Goal: Transaction & Acquisition: Purchase product/service

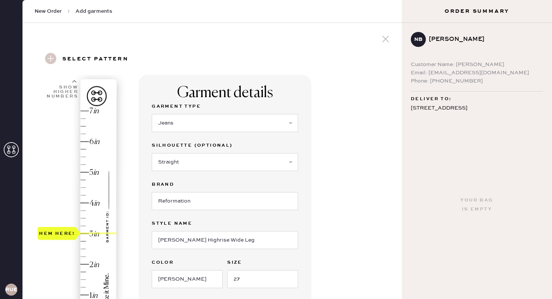
select select "2"
select select "5"
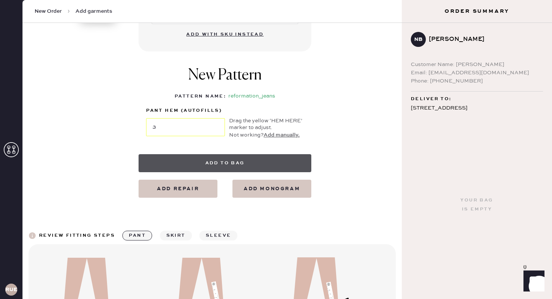
scroll to position [316, 0]
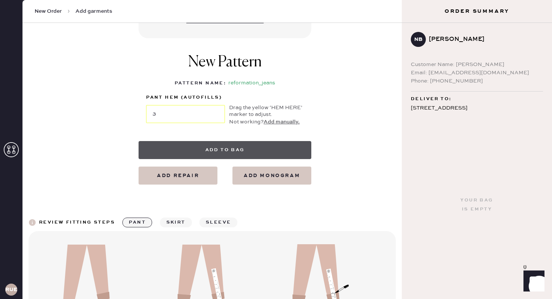
click at [206, 156] on button "Add to bag" at bounding box center [225, 150] width 173 height 18
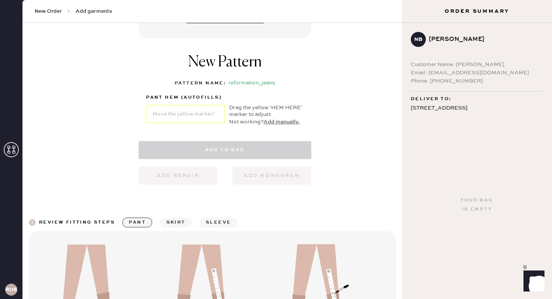
select select "2"
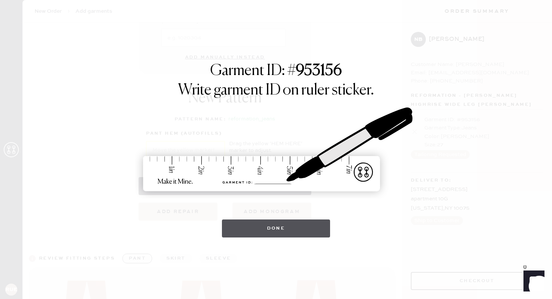
click at [277, 223] on button "Done" at bounding box center [276, 229] width 108 height 18
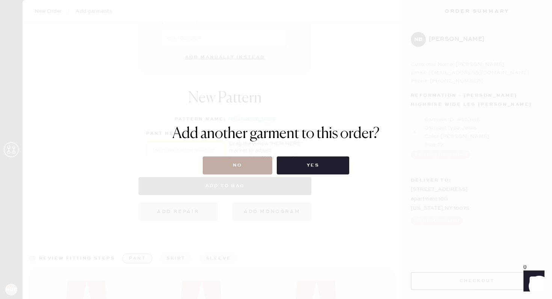
click at [248, 167] on button "No" at bounding box center [237, 166] width 69 height 18
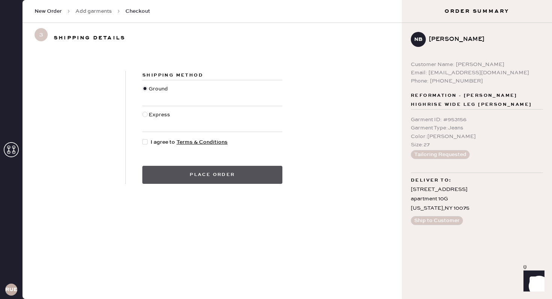
click at [211, 174] on button "Place order" at bounding box center [212, 175] width 140 height 18
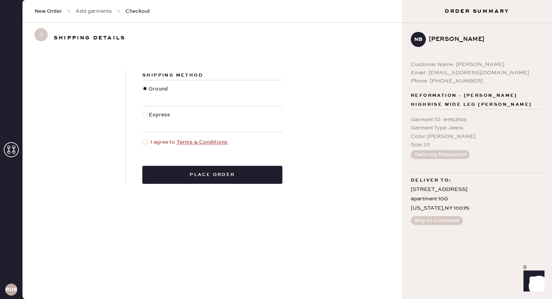
click at [149, 138] on div at bounding box center [146, 142] width 8 height 8
click at [143, 138] on input "I agree to Terms & Conditions" at bounding box center [142, 138] width 0 height 0
checkbox input "true"
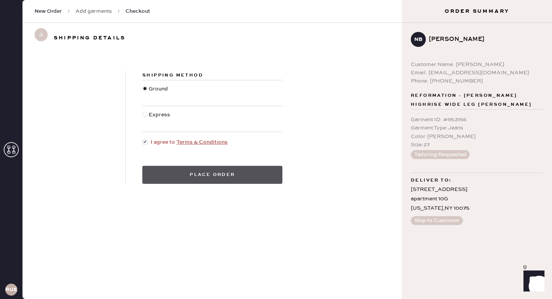
click at [165, 174] on button "Place order" at bounding box center [212, 175] width 140 height 18
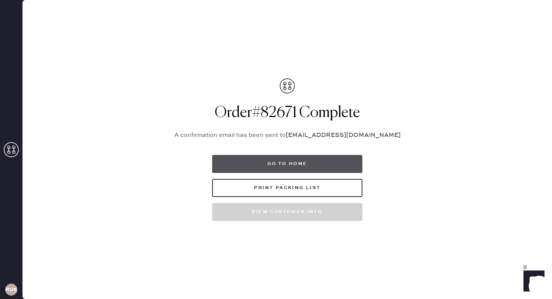
click at [292, 168] on button "Go to home" at bounding box center [287, 164] width 150 height 18
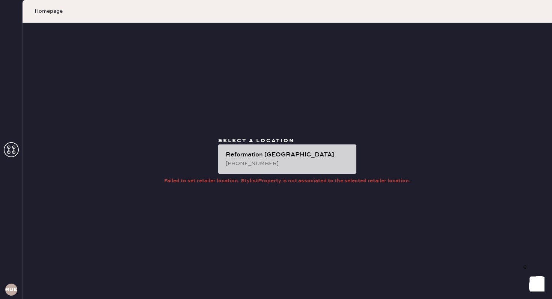
click at [280, 159] on div "Reformation Upper East Side" at bounding box center [288, 155] width 125 height 9
click at [243, 162] on div "(646) 921-0221" at bounding box center [288, 164] width 125 height 8
click at [239, 151] on div "Reformation Upper East Side" at bounding box center [288, 155] width 125 height 9
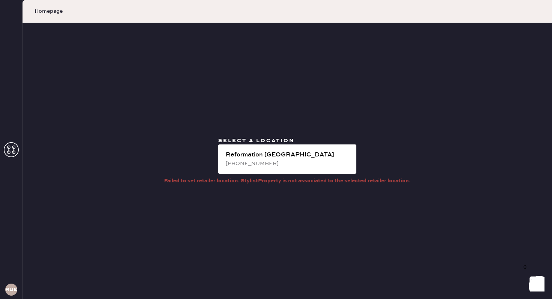
click at [68, 65] on div "Select a location Reformation Upper East Side (646) 921-0221 Failed to set reta…" at bounding box center [287, 161] width 529 height 276
click at [39, 14] on span "Homepage" at bounding box center [49, 12] width 28 height 8
drag, startPoint x: 39, startPoint y: 14, endPoint x: 551, endPoint y: 30, distance: 513.1
click at [551, 29] on div "Homepage Select a location Reformation Upper East Side (646) 921-0221 Failed to…" at bounding box center [287, 149] width 529 height 299
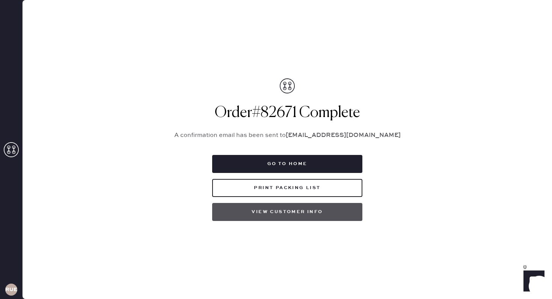
click at [276, 211] on button "View customer info" at bounding box center [287, 212] width 150 height 18
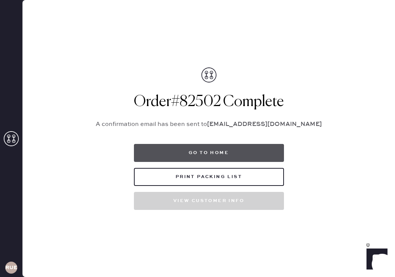
click at [185, 155] on button "Go to home" at bounding box center [209, 153] width 150 height 18
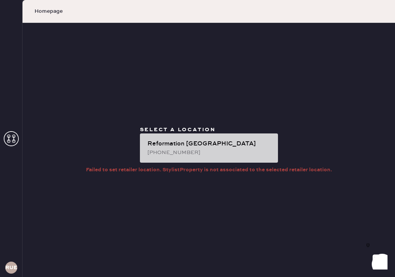
click at [179, 146] on div "Reformation Upper East Side" at bounding box center [210, 144] width 125 height 9
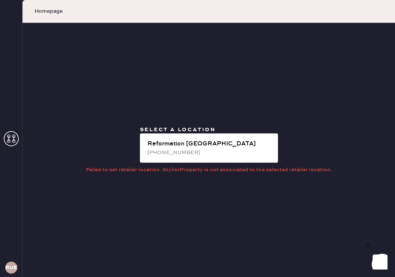
click at [53, 16] on div "Homepage" at bounding box center [209, 11] width 373 height 23
